Goal: Information Seeking & Learning: Learn about a topic

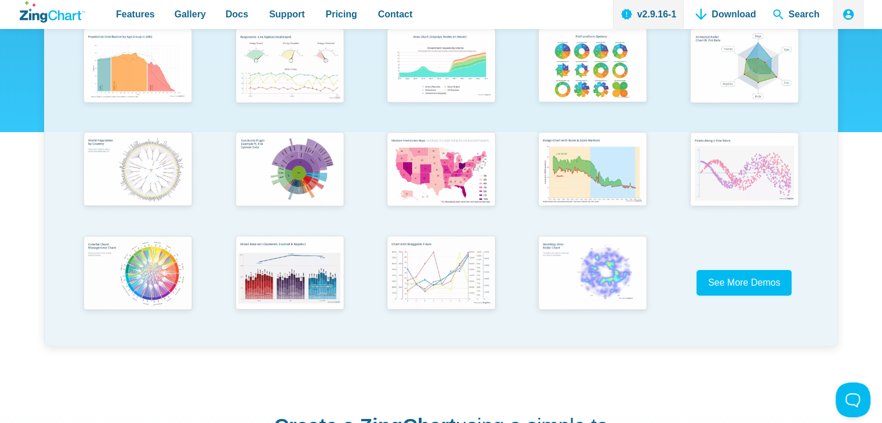
scroll to position [290, 0]
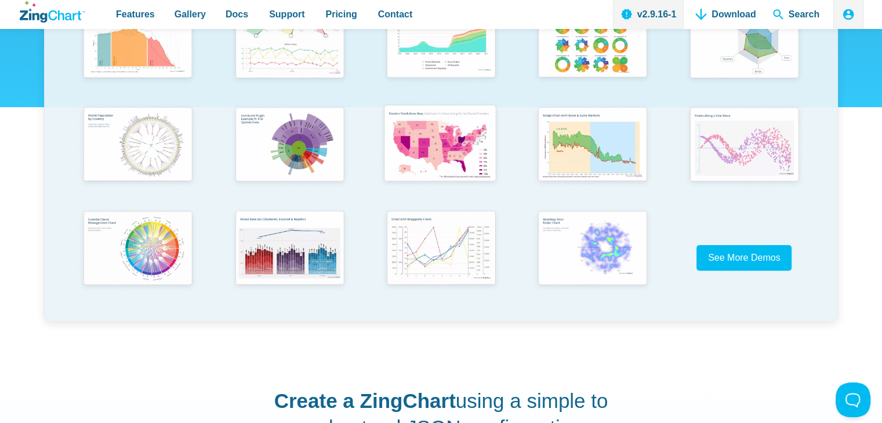
click at [401, 163] on img "App Content" at bounding box center [439, 144] width 125 height 89
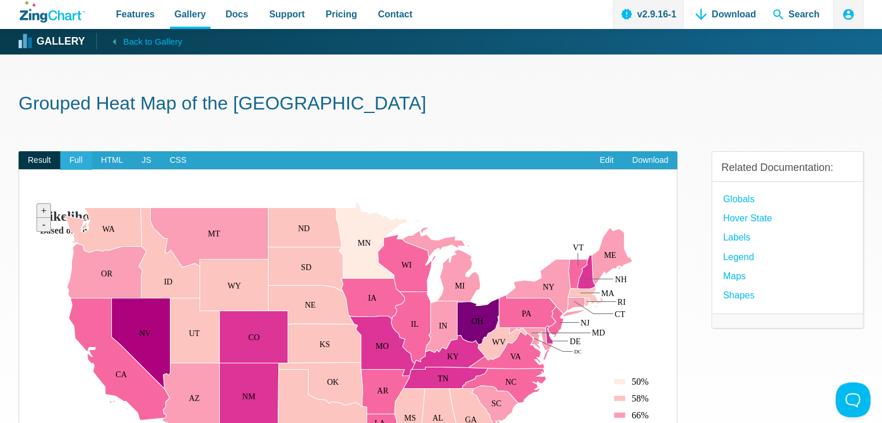
click at [63, 159] on span "Full" at bounding box center [76, 160] width 32 height 19
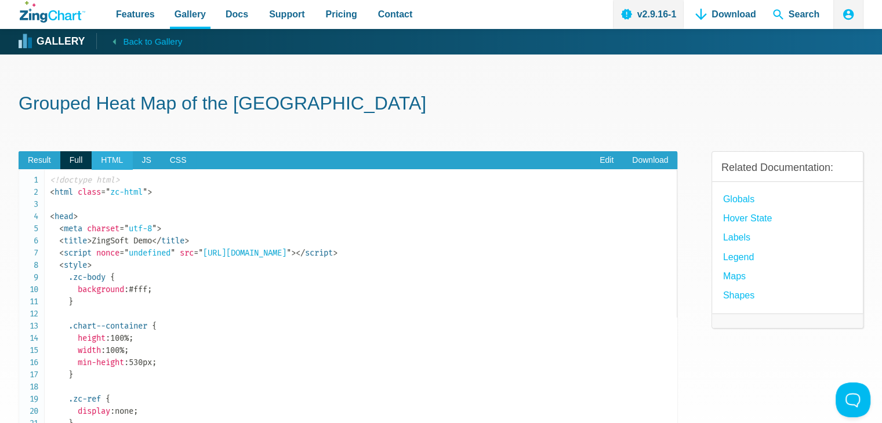
click at [104, 158] on span "HTML" at bounding box center [112, 160] width 41 height 19
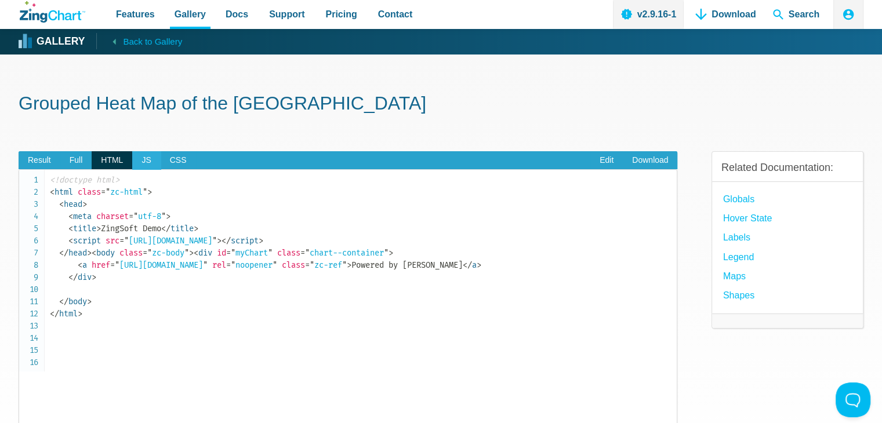
click at [151, 159] on span "JS" at bounding box center [146, 160] width 28 height 19
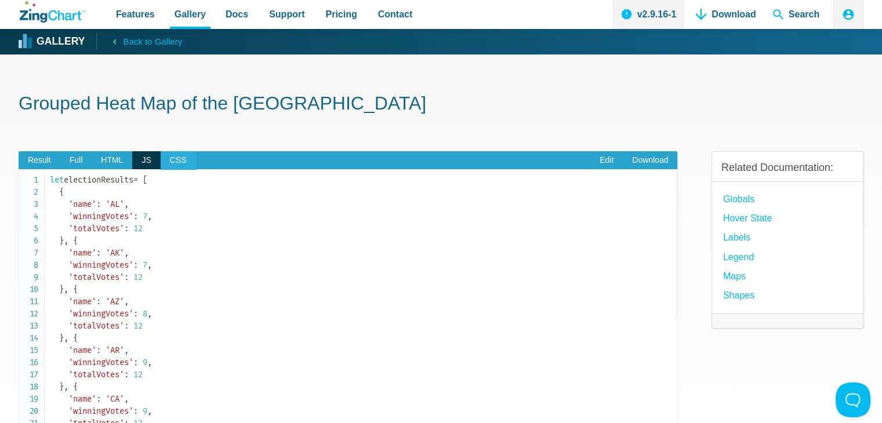
click at [177, 156] on span "CSS" at bounding box center [178, 160] width 35 height 19
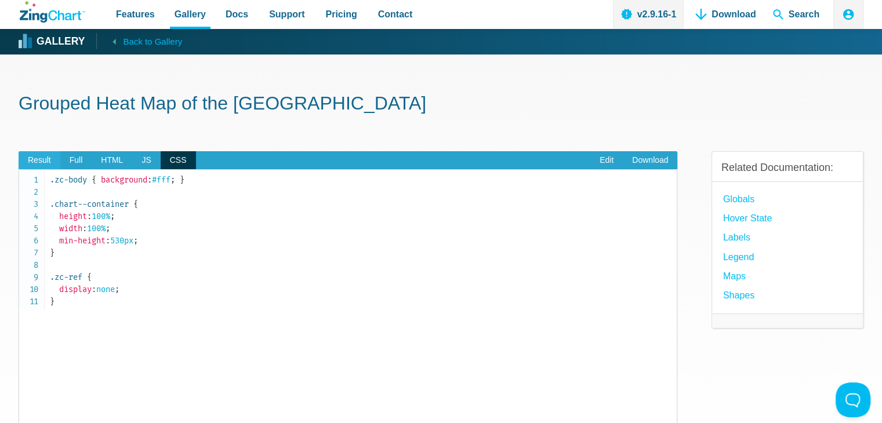
click at [39, 163] on span "Result" at bounding box center [40, 160] width 42 height 19
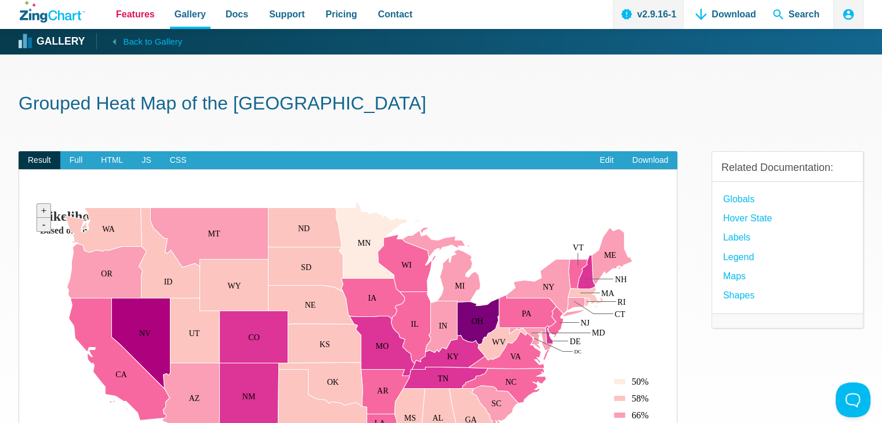
drag, startPoint x: 117, startPoint y: 13, endPoint x: 110, endPoint y: 19, distance: 9.0
click at [117, 13] on span "Features" at bounding box center [135, 14] width 39 height 16
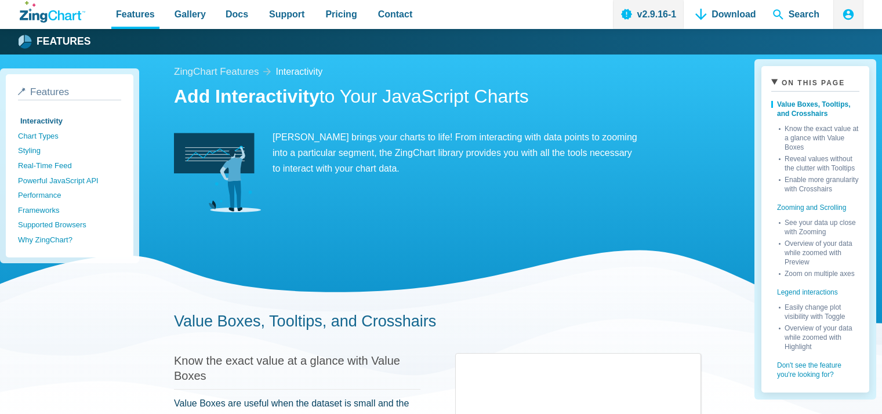
click at [59, 17] on icon "ZingChart Logo. Click to return to the homepage" at bounding box center [64, 15] width 33 height 10
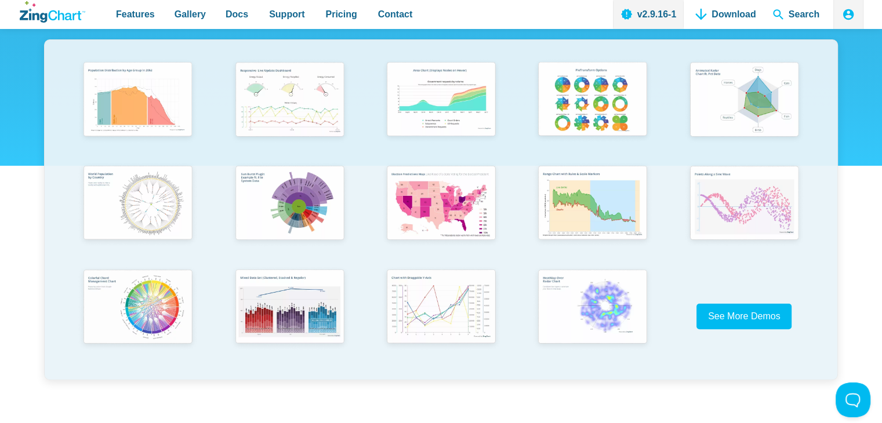
scroll to position [232, 0]
click at [159, 105] on img "App Content" at bounding box center [136, 98] width 125 height 89
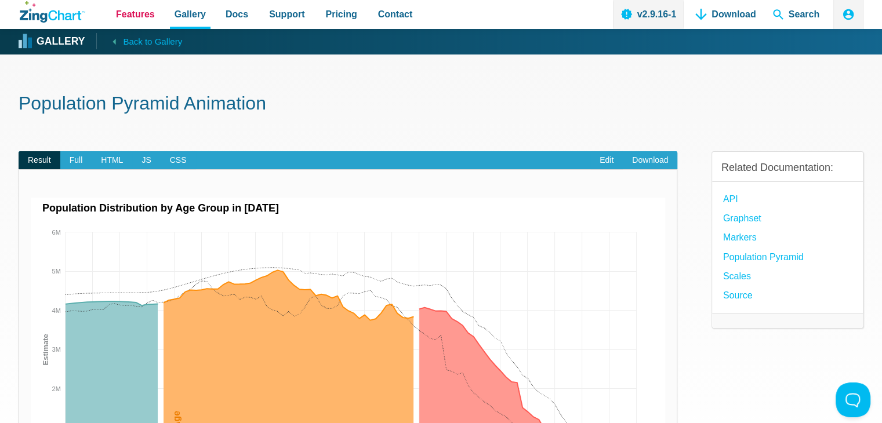
click at [140, 17] on span "Features" at bounding box center [135, 14] width 39 height 16
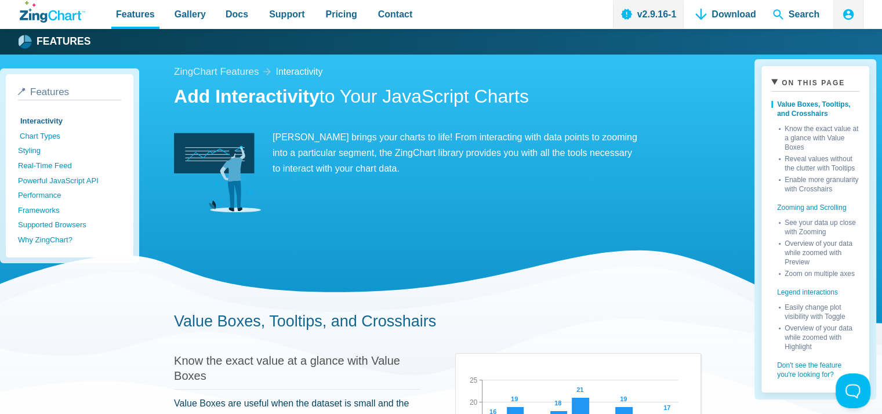
click at [56, 133] on link "Chart Types" at bounding box center [71, 136] width 103 height 15
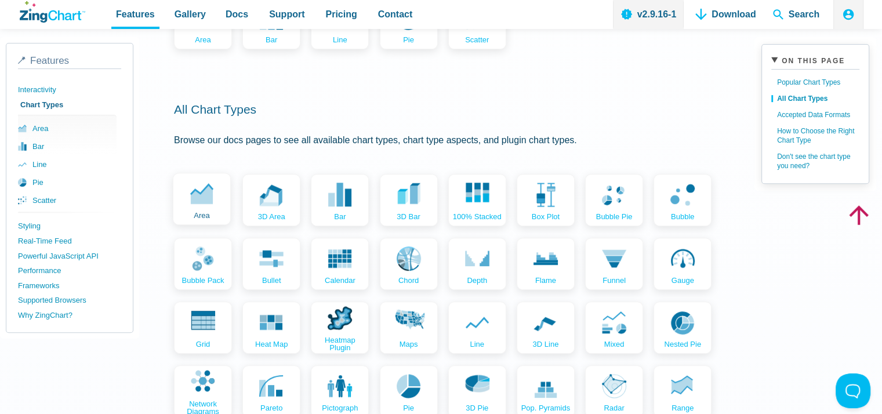
click at [202, 190] on icon "App Content" at bounding box center [202, 193] width 24 height 24
